Goal: Check status: Check status

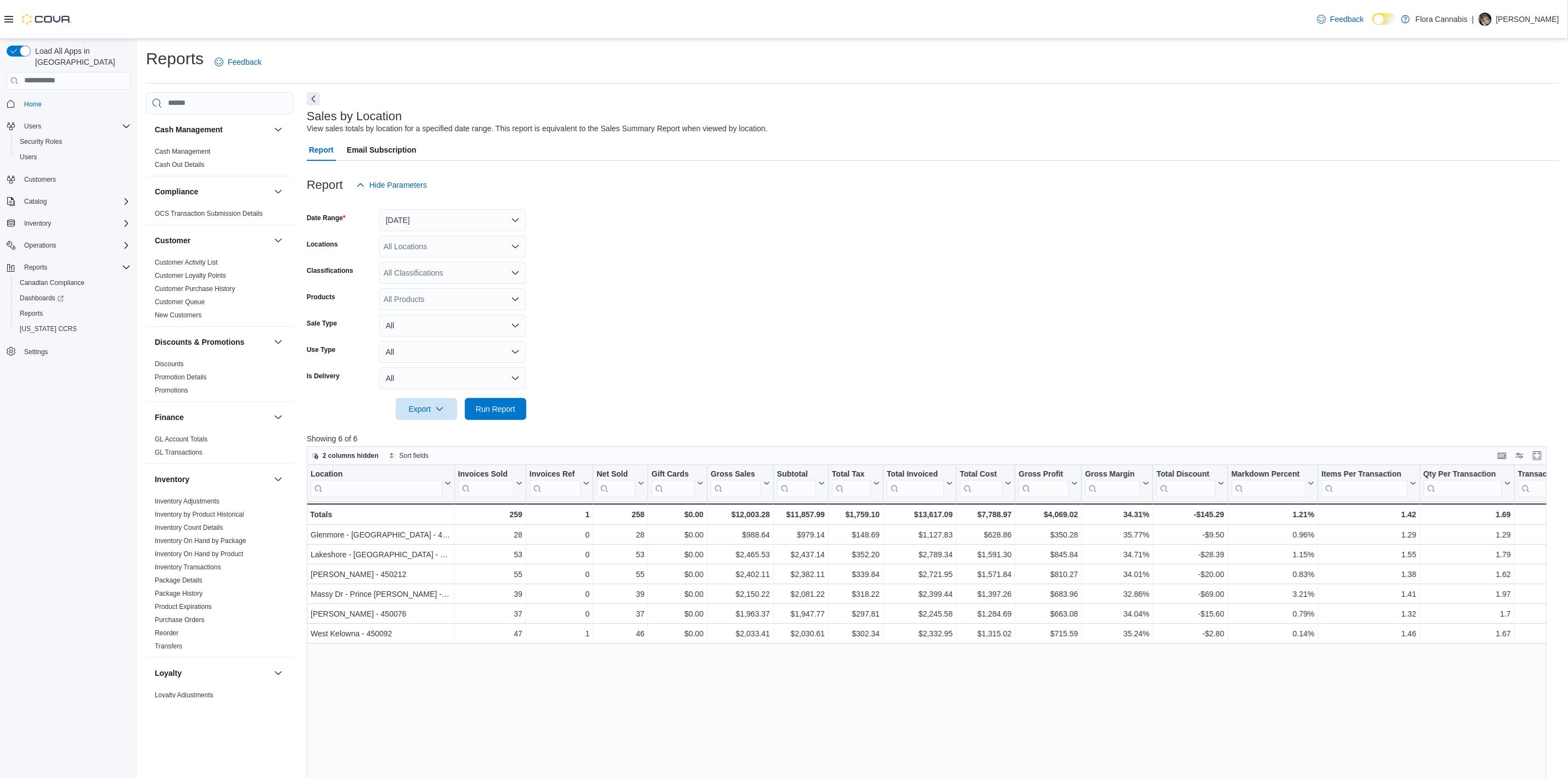
scroll to position [477, 0]
click at [509, 405] on span "Run Report" at bounding box center [495, 408] width 40 height 11
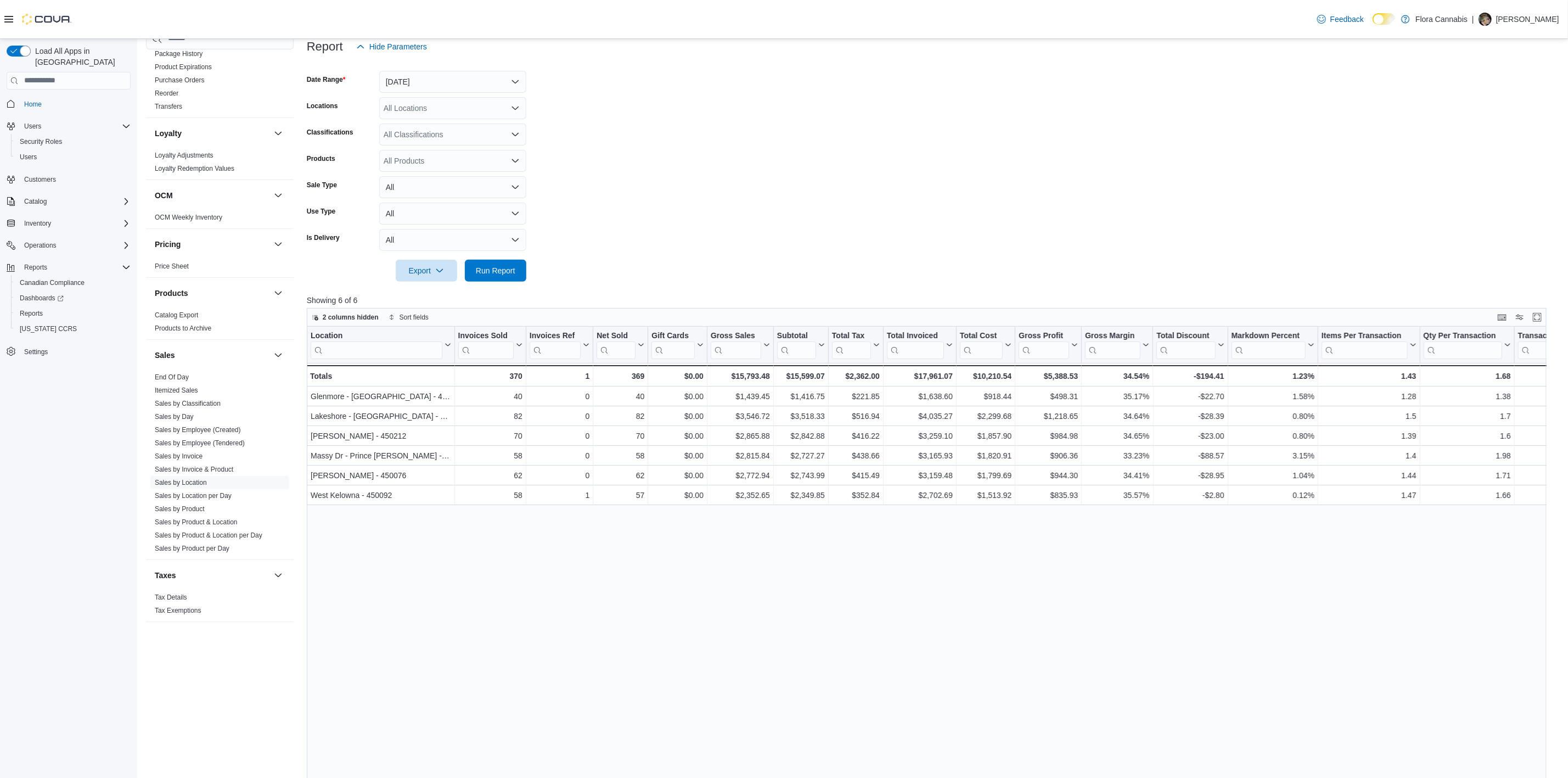
scroll to position [0, 0]
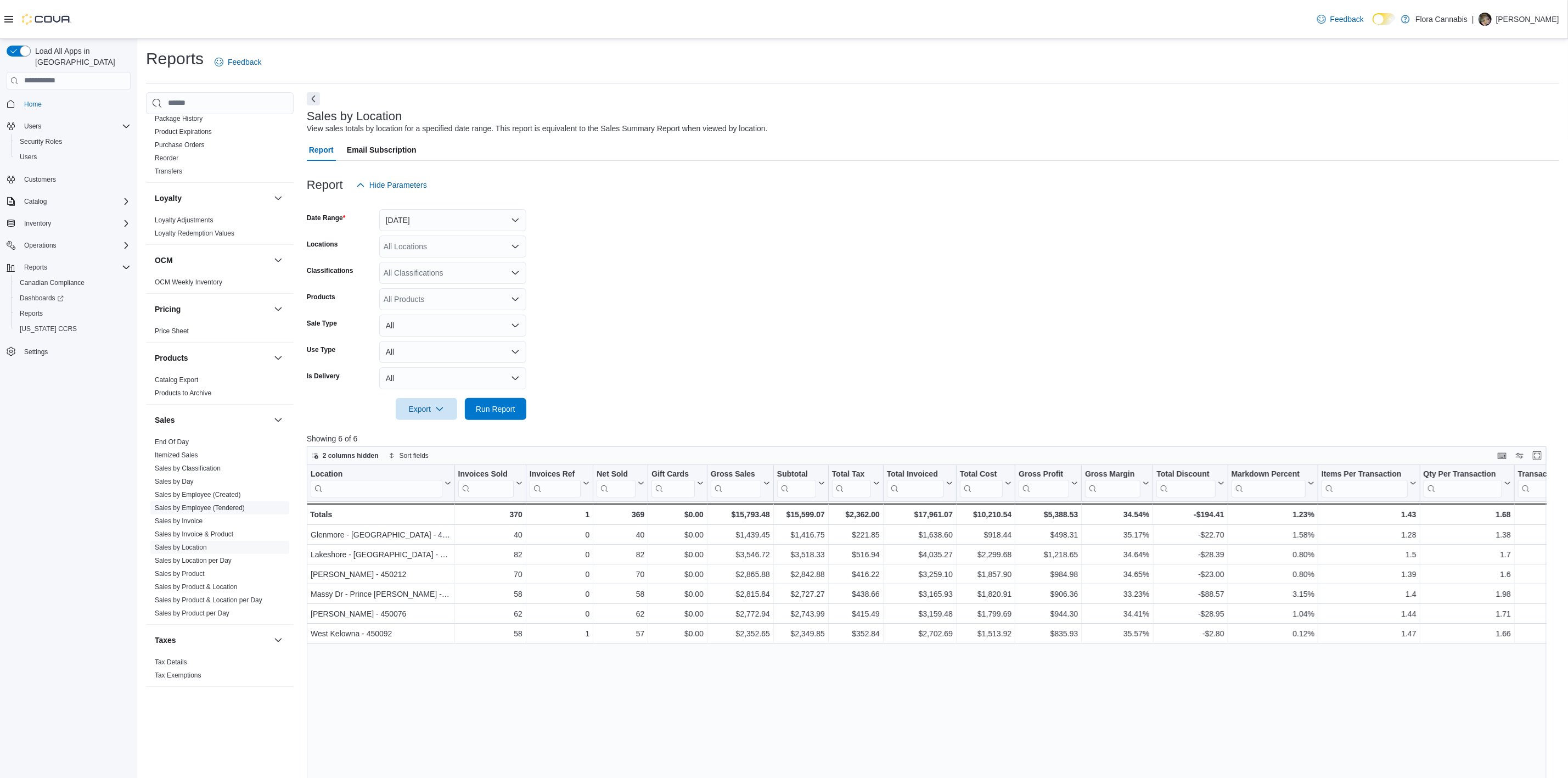
click at [213, 505] on link "Sales by Employee (Tendered)" at bounding box center [199, 507] width 90 height 7
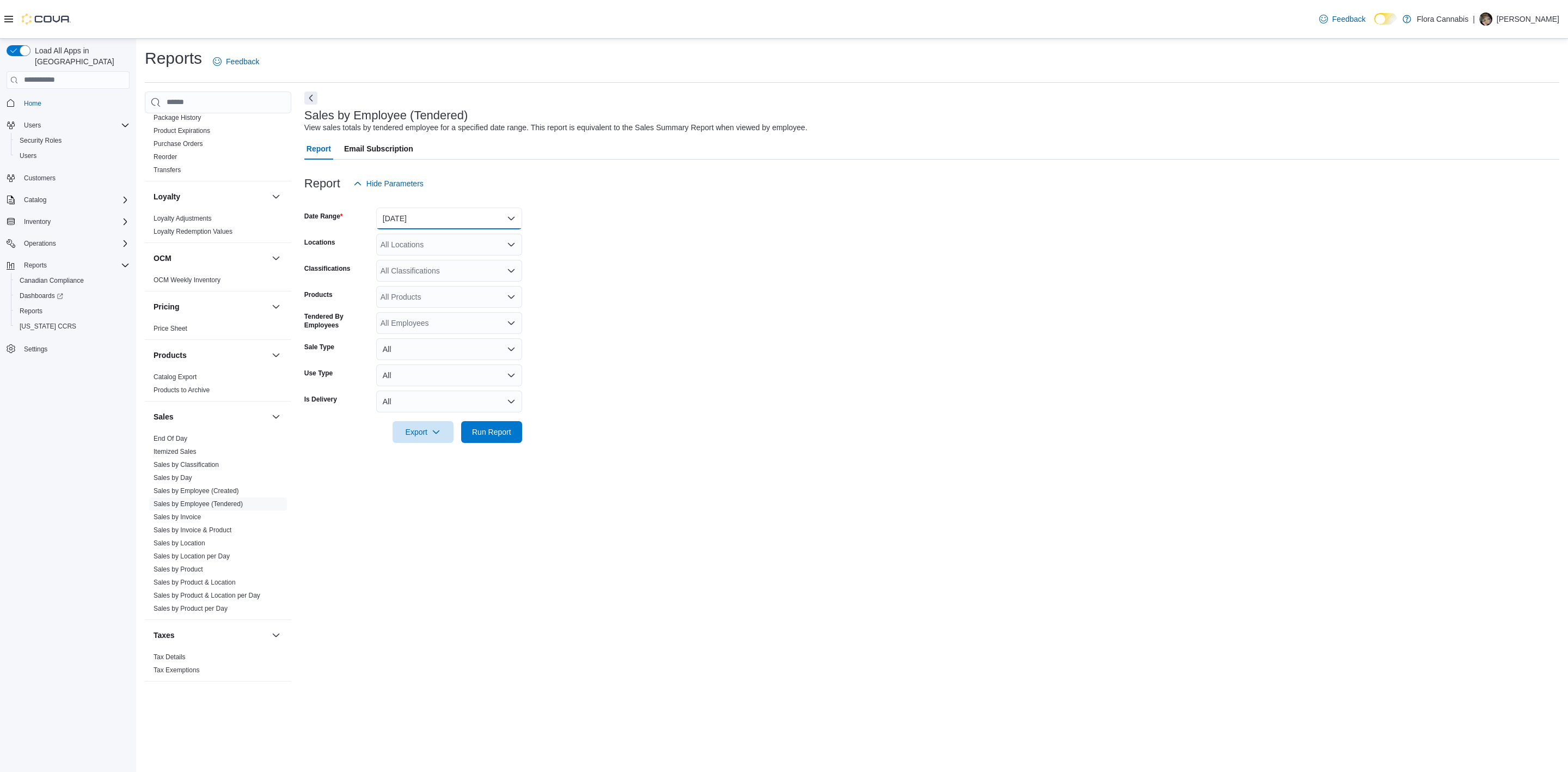
click at [448, 216] on button "[DATE]" at bounding box center [449, 218] width 146 height 22
click at [455, 257] on span "[DATE]" at bounding box center [456, 262] width 124 height 13
drag, startPoint x: 452, startPoint y: 244, endPoint x: 449, endPoint y: 251, distance: 7.6
click at [451, 246] on div "All Locations" at bounding box center [449, 244] width 146 height 22
click at [440, 322] on span "Lakeshore - [GEOGRAPHIC_DATA] - 450372" at bounding box center [477, 326] width 154 height 11
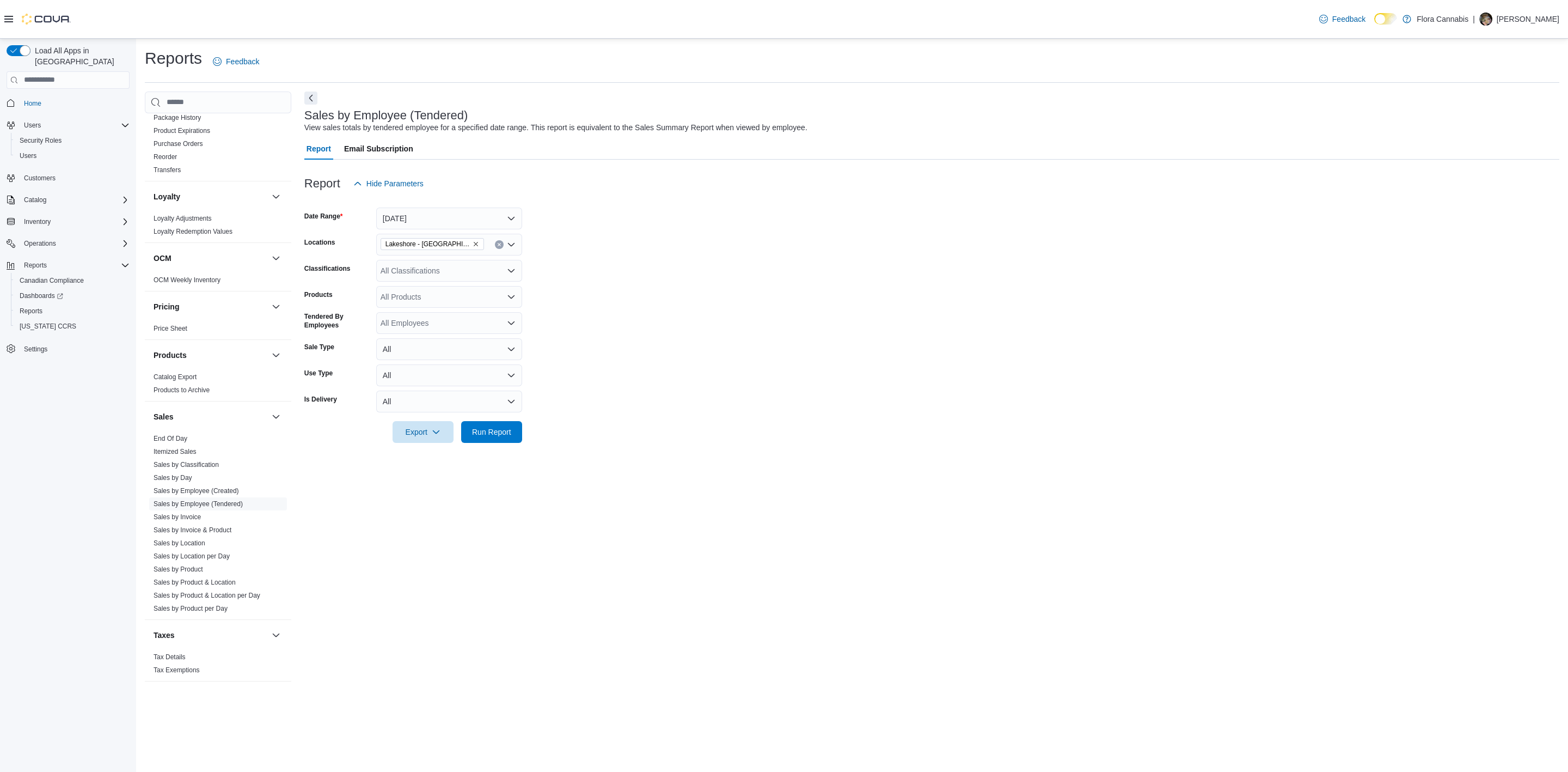
click at [667, 309] on form "Date Range [DATE] Locations [GEOGRAPHIC_DATA] - [GEOGRAPHIC_DATA] - 450372 Clas…" at bounding box center [932, 318] width 1255 height 248
click at [477, 421] on span "Run Report" at bounding box center [492, 432] width 48 height 22
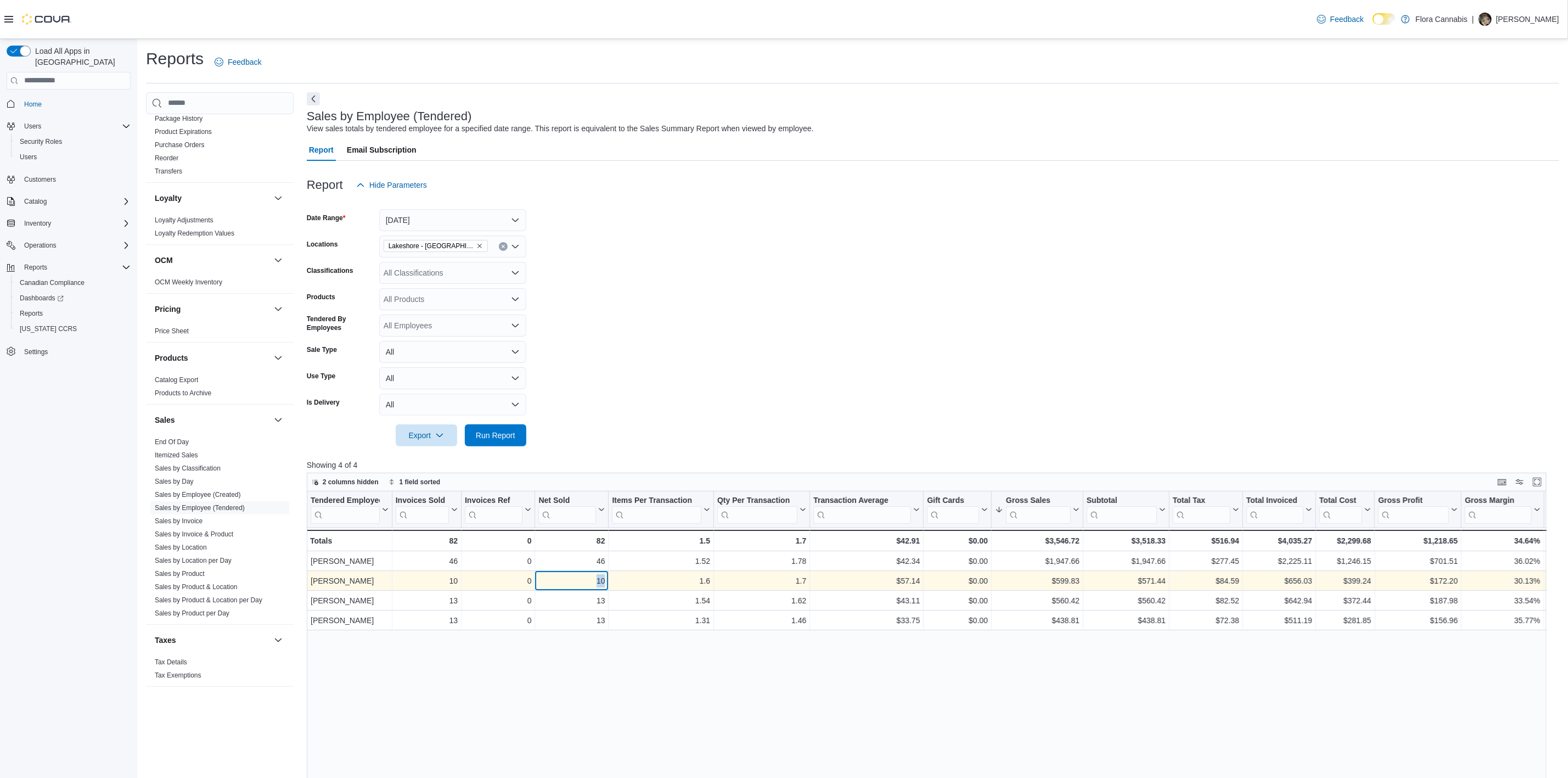
drag, startPoint x: 603, startPoint y: 583, endPoint x: 590, endPoint y: 582, distance: 13.0
click at [590, 582] on div "10" at bounding box center [572, 581] width 66 height 13
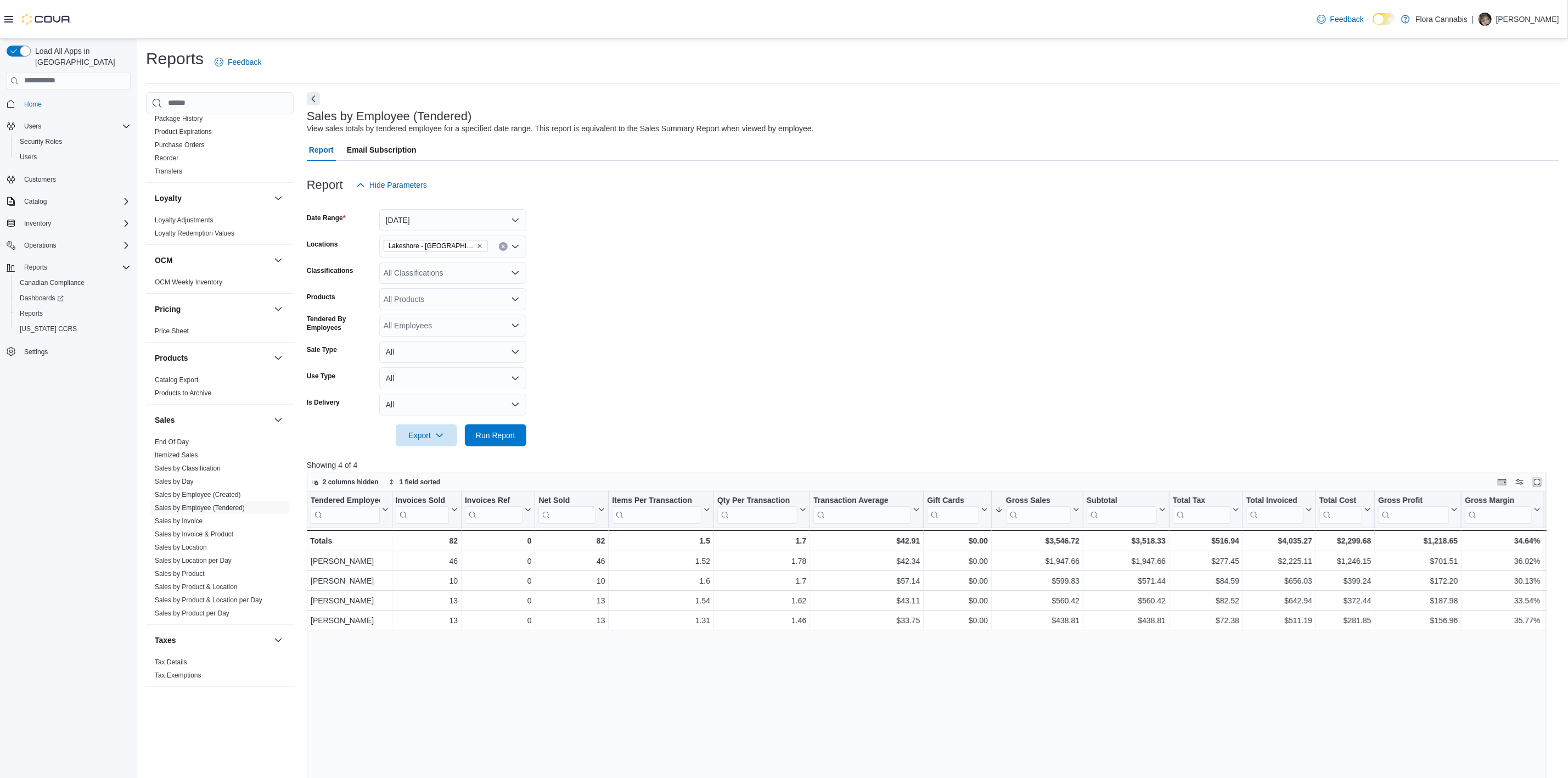
drag, startPoint x: 770, startPoint y: 742, endPoint x: 764, endPoint y: 743, distance: 6.1
click at [765, 743] on div "Tendered Employee Click to view column header actions Invoices Sold Click to vi…" at bounding box center [933, 793] width 1252 height 604
click at [475, 440] on span "Run Report" at bounding box center [496, 434] width 49 height 22
click at [196, 544] on link "Sales by Location" at bounding box center [181, 547] width 52 height 7
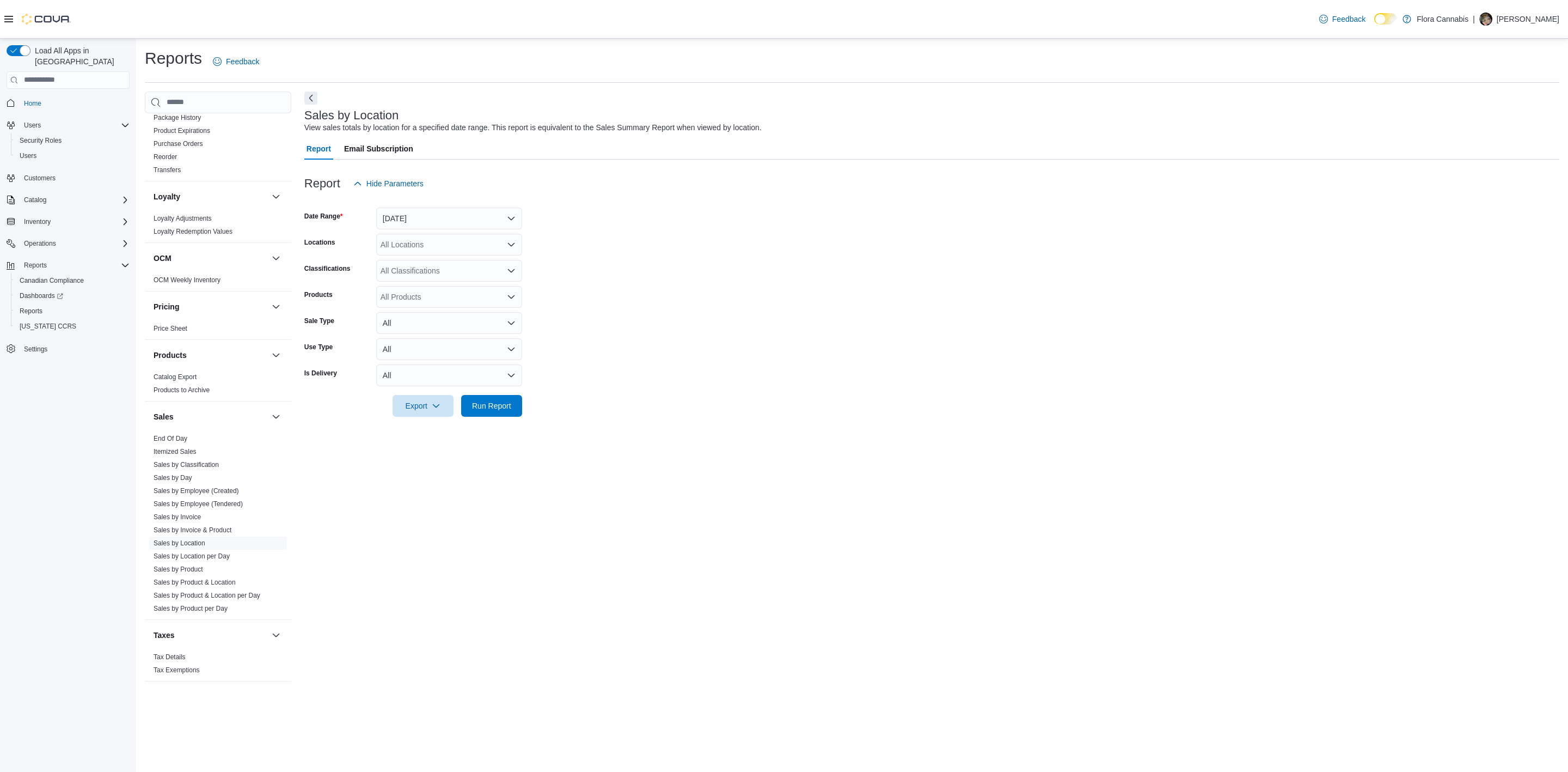
drag, startPoint x: 467, startPoint y: 205, endPoint x: 471, endPoint y: 209, distance: 5.7
click at [467, 206] on div at bounding box center [932, 201] width 1255 height 13
click at [471, 209] on button "[DATE]" at bounding box center [449, 218] width 146 height 22
click at [456, 262] on span "[DATE]" at bounding box center [456, 262] width 124 height 13
click at [729, 283] on form "Date Range [DATE] Locations All Locations Classifications All Classifications P…" at bounding box center [932, 306] width 1255 height 222
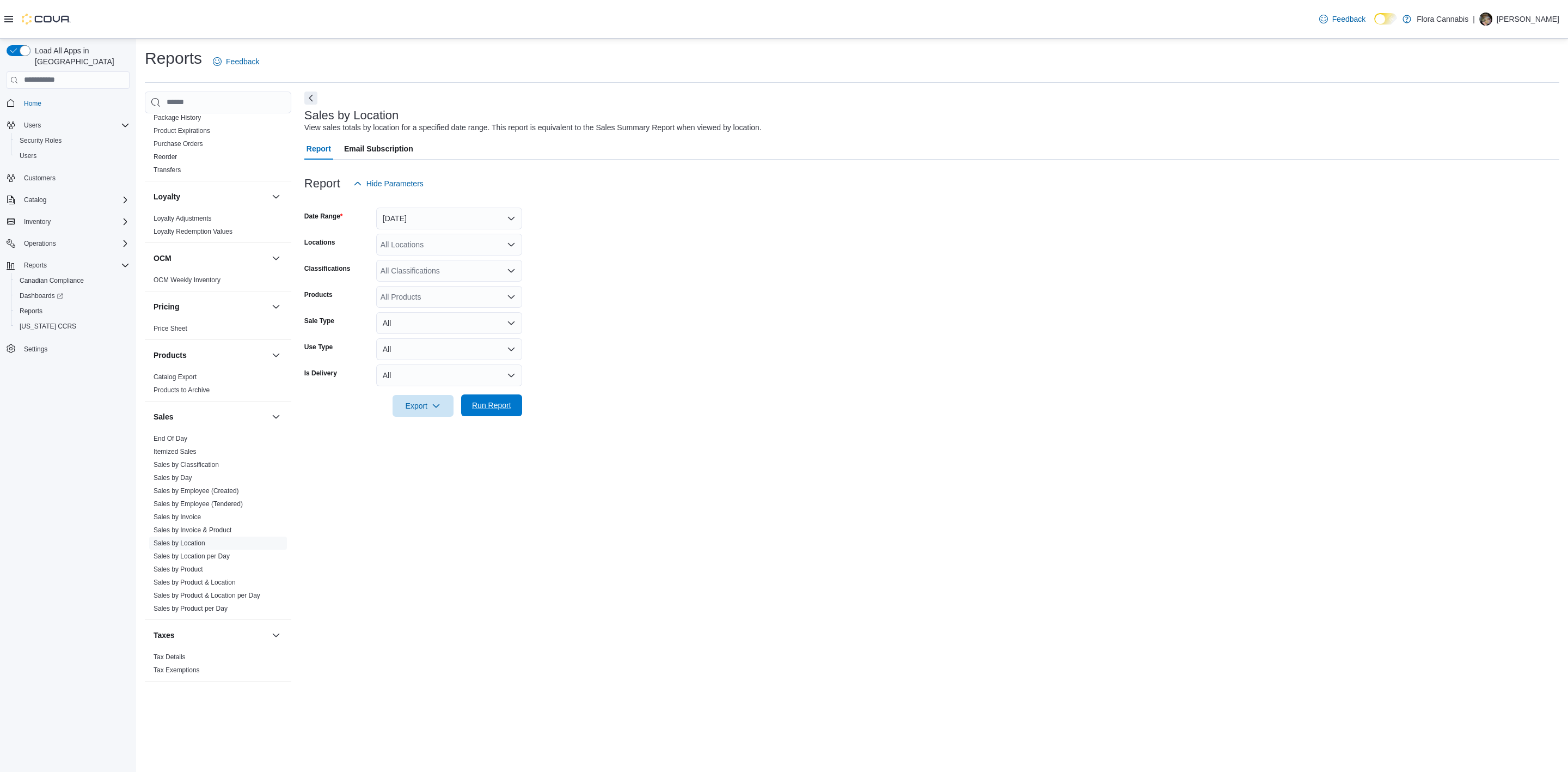
click at [502, 404] on span "Run Report" at bounding box center [491, 405] width 39 height 11
